Goal: Task Accomplishment & Management: Use online tool/utility

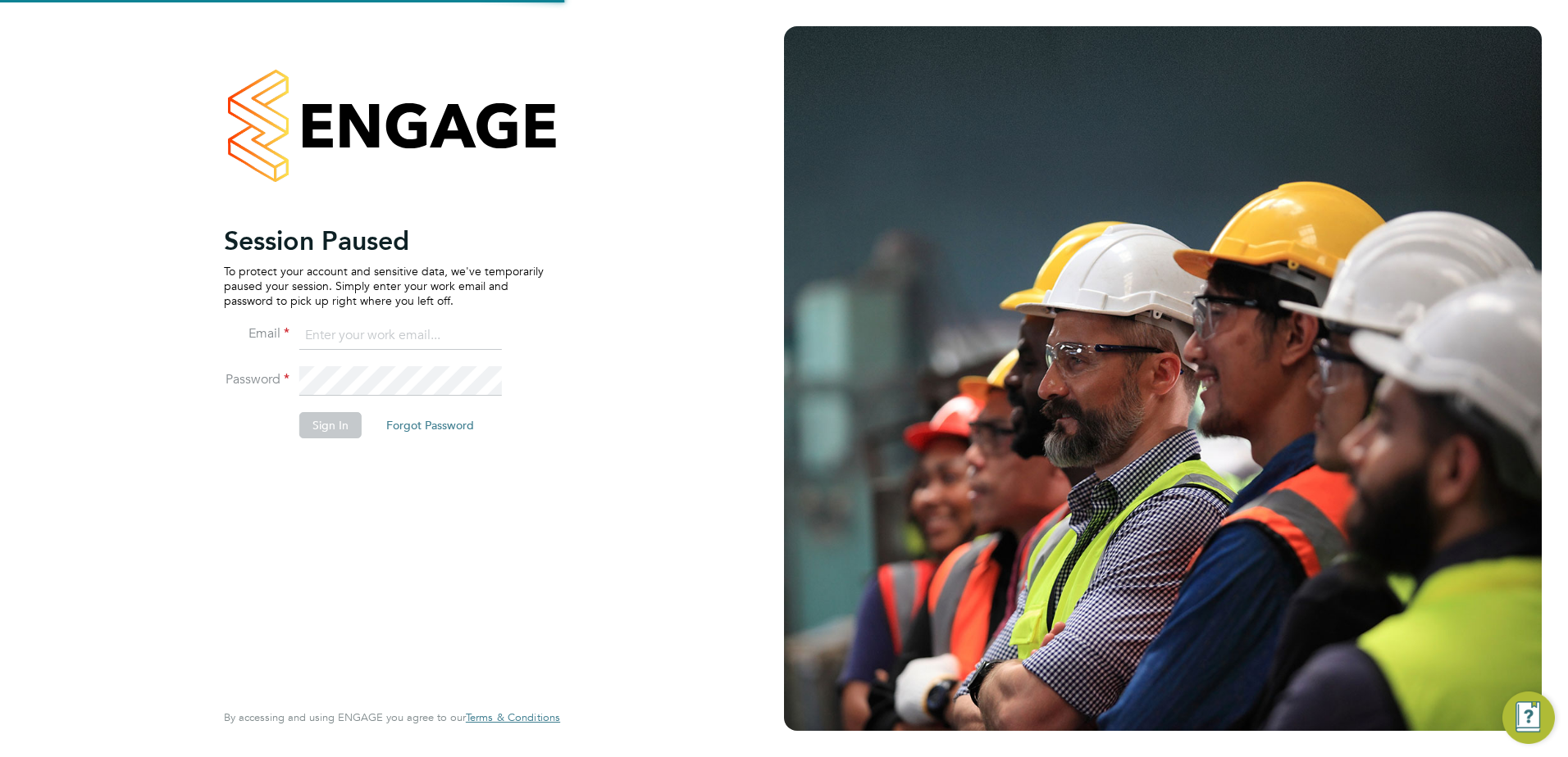
type input "john.cousins@vistry.co.uk"
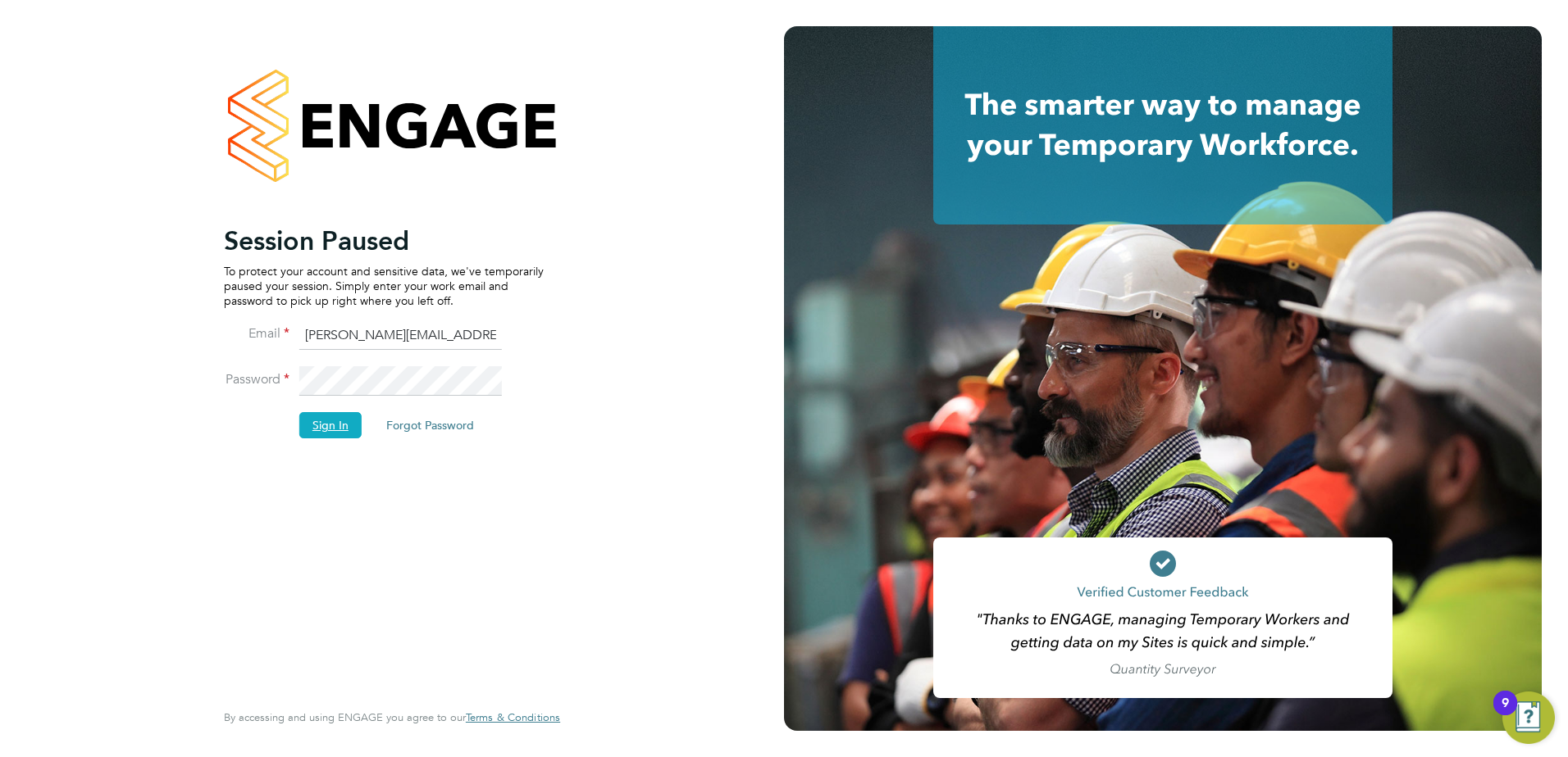
click at [331, 417] on button "Sign In" at bounding box center [331, 426] width 62 height 26
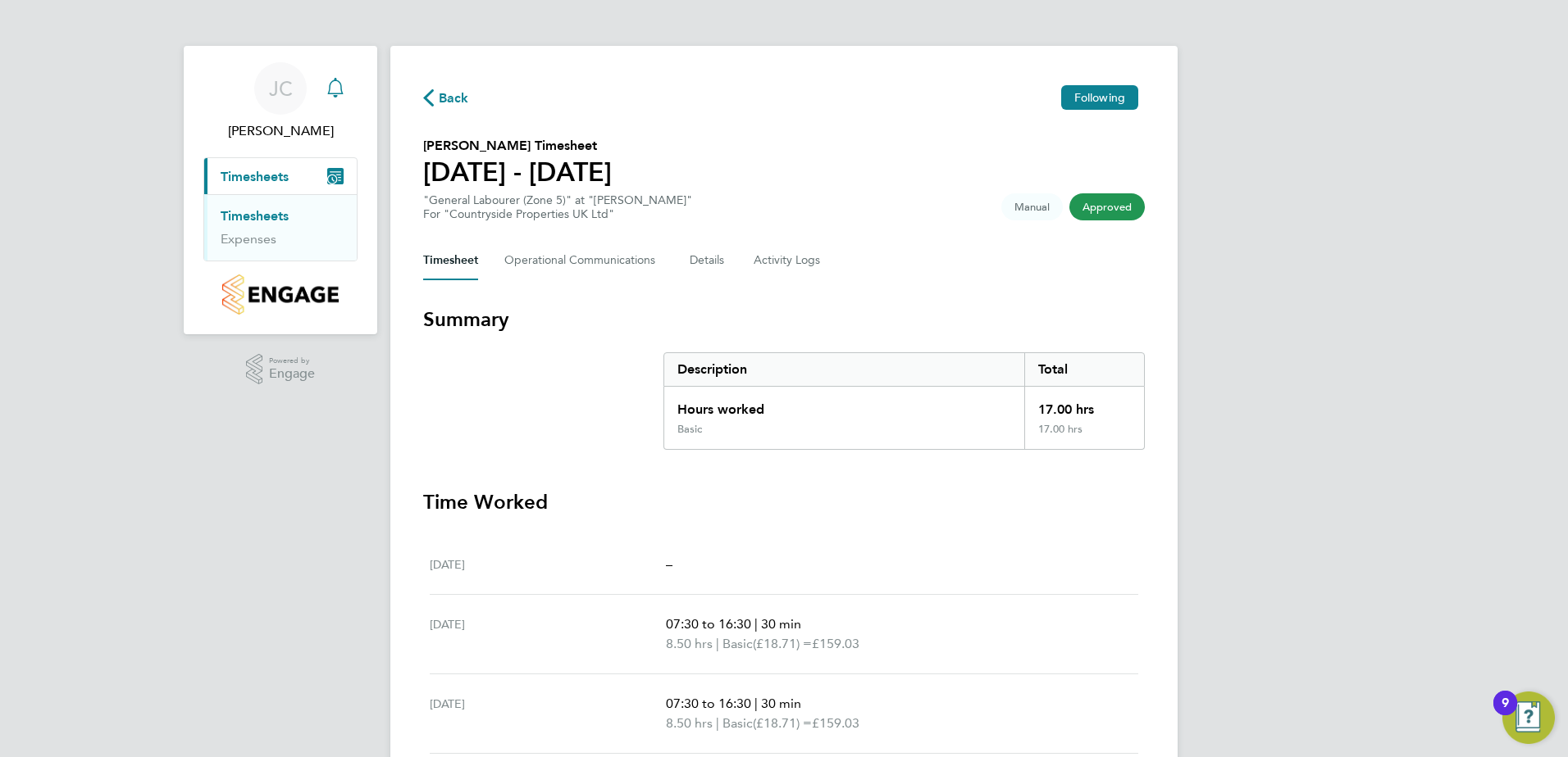
click at [332, 92] on icon "Main navigation" at bounding box center [336, 88] width 20 height 20
